Goal: Task Accomplishment & Management: Use online tool/utility

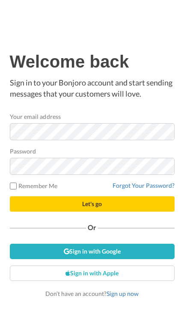
click at [145, 203] on button "Let's go" at bounding box center [92, 203] width 164 height 15
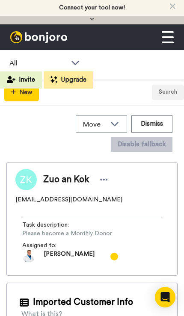
click at [21, 60] on span "All" at bounding box center [37, 63] width 57 height 10
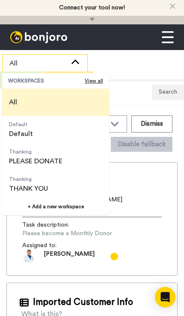
click at [18, 81] on span "WORKSPACES" at bounding box center [46, 80] width 76 height 7
click at [94, 84] on span "View all" at bounding box center [94, 80] width 18 height 7
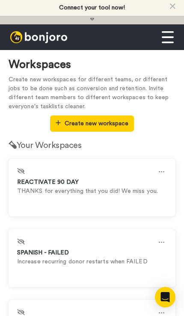
click at [170, 10] on icon at bounding box center [173, 6] width 6 height 9
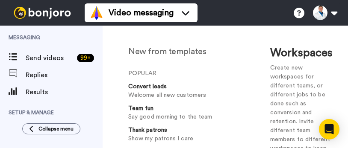
click at [38, 72] on span "Replies" at bounding box center [64, 75] width 77 height 10
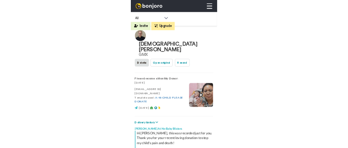
scroll to position [117, 0]
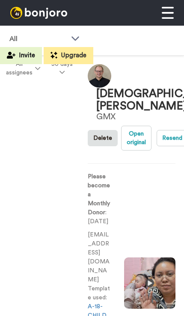
type textarea "x"
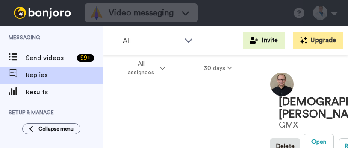
scroll to position [879, 0]
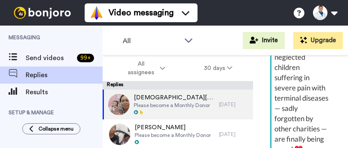
click at [41, 93] on span "Results" at bounding box center [64, 92] width 77 height 10
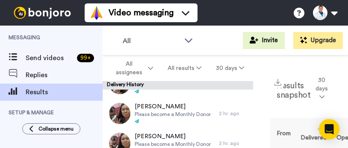
scroll to position [24, 0]
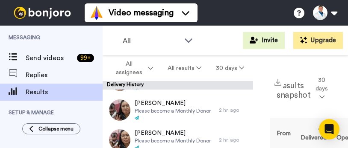
click at [246, 142] on div "2 hr. ago" at bounding box center [234, 140] width 30 height 7
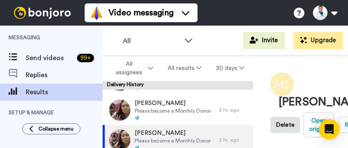
type textarea "x"
